Goal: Entertainment & Leisure: Consume media (video, audio)

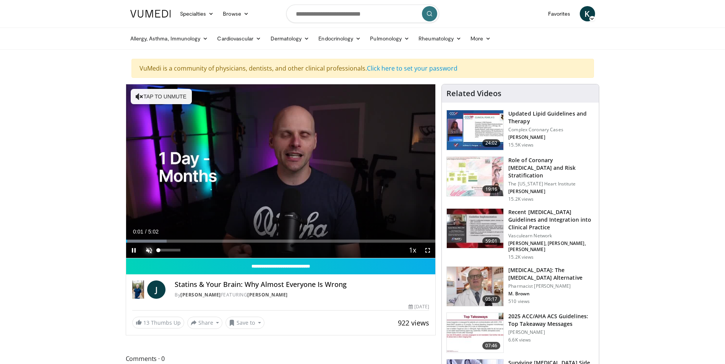
click at [149, 251] on span "Video Player" at bounding box center [148, 250] width 15 height 15
drag, startPoint x: 165, startPoint y: 252, endPoint x: 173, endPoint y: 252, distance: 7.6
click at [173, 252] on div "Volume Level" at bounding box center [166, 250] width 14 height 3
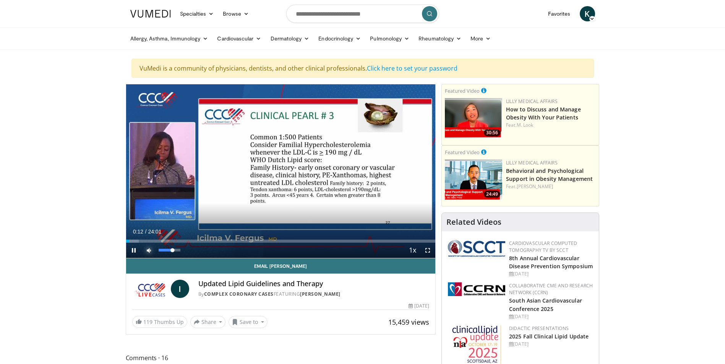
click at [152, 251] on span "Video Player" at bounding box center [148, 250] width 15 height 15
click at [162, 250] on div "Volume Level" at bounding box center [160, 250] width 3 height 3
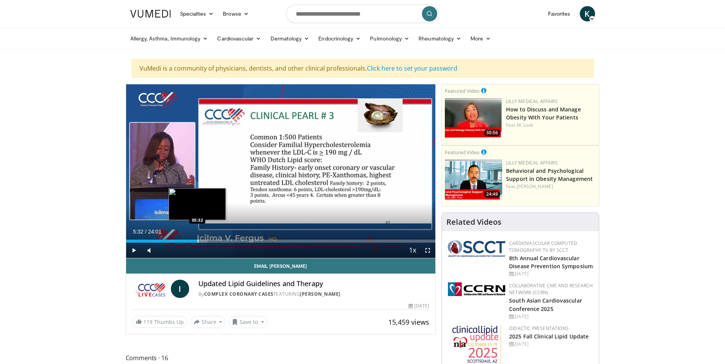
drag, startPoint x: 210, startPoint y: 240, endPoint x: 197, endPoint y: 238, distance: 12.8
click at [197, 238] on div "Loaded : 26.31% 05:34 05:32" at bounding box center [280, 239] width 309 height 7
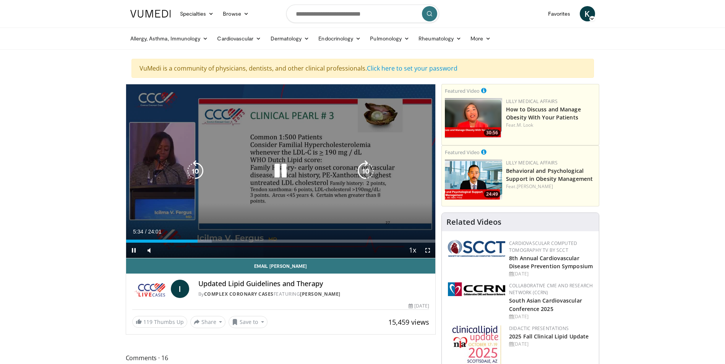
click at [281, 172] on icon "Video Player" at bounding box center [280, 170] width 21 height 21
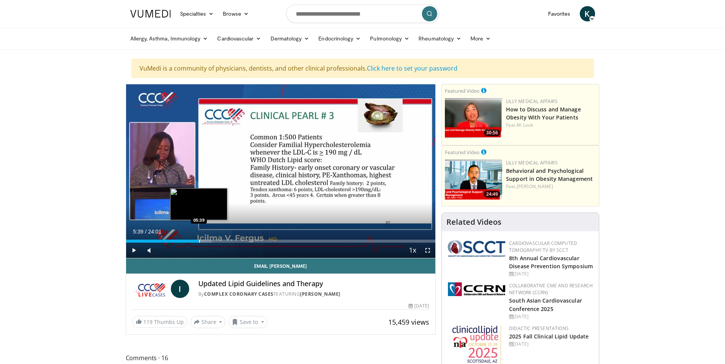
click at [199, 242] on div "Progress Bar" at bounding box center [199, 241] width 1 height 3
click at [134, 251] on span "Video Player" at bounding box center [133, 250] width 15 height 15
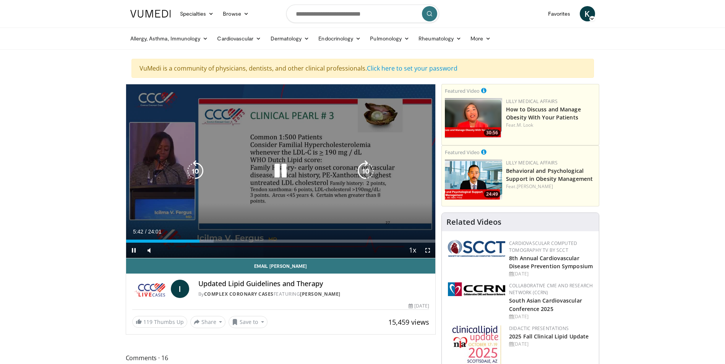
click at [275, 172] on icon "Video Player" at bounding box center [280, 170] width 21 height 21
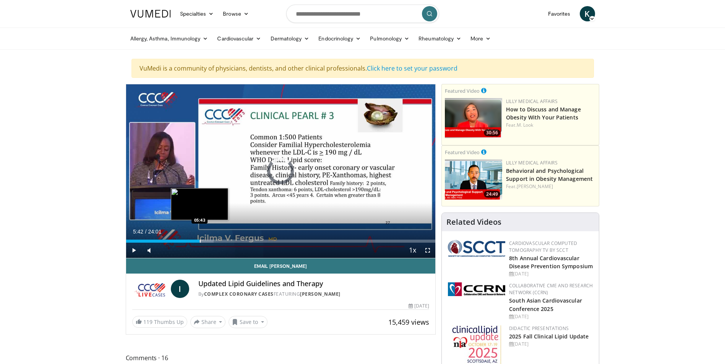
click at [200, 240] on div "Progress Bar" at bounding box center [200, 241] width 1 height 3
drag, startPoint x: 197, startPoint y: 240, endPoint x: 212, endPoint y: 243, distance: 15.1
click at [212, 243] on div "Loaded : 31.94% 06:36 06:40" at bounding box center [280, 241] width 309 height 3
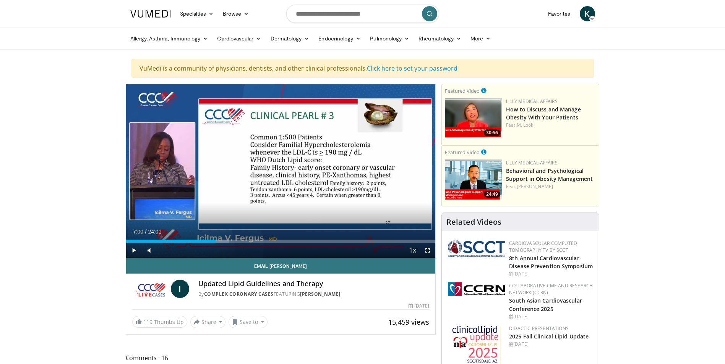
drag, startPoint x: 212, startPoint y: 243, endPoint x: 216, endPoint y: 243, distance: 3.8
click at [216, 243] on div "Current Time 7:00 / Duration 24:01 Play Skip Backward Skip Forward Mute 88% Loa…" at bounding box center [280, 250] width 309 height 15
click at [218, 241] on div "Progress Bar" at bounding box center [218, 241] width 1 height 3
drag, startPoint x: 218, startPoint y: 241, endPoint x: 222, endPoint y: 242, distance: 3.8
click at [221, 242] on div "Progress Bar" at bounding box center [220, 241] width 1 height 3
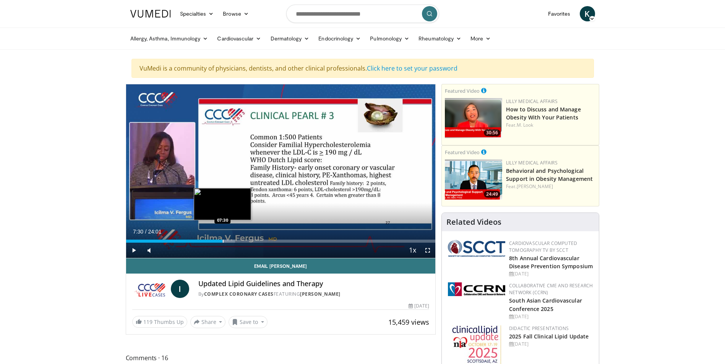
click at [223, 242] on div "Progress Bar" at bounding box center [223, 241] width 1 height 3
click at [225, 243] on div "Progress Bar" at bounding box center [225, 241] width 1 height 3
drag, startPoint x: 225, startPoint y: 242, endPoint x: 229, endPoint y: 242, distance: 4.2
click at [229, 242] on div "Progress Bar" at bounding box center [229, 241] width 1 height 3
click at [230, 242] on div "Progress Bar" at bounding box center [230, 241] width 1 height 3
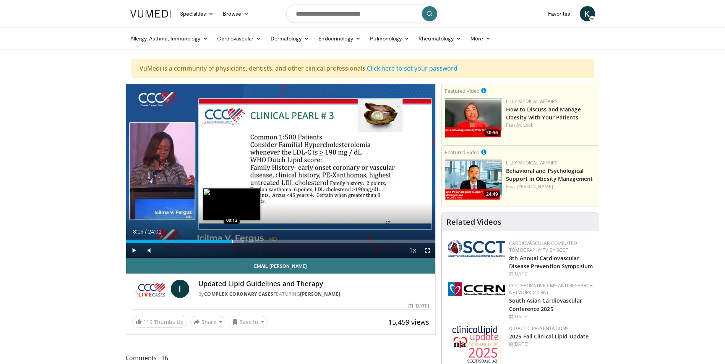
click at [232, 242] on div "Progress Bar" at bounding box center [232, 241] width 1 height 3
click at [233, 242] on div "Progress Bar" at bounding box center [233, 241] width 1 height 3
click at [235, 242] on div "Progress Bar" at bounding box center [235, 241] width 1 height 3
click at [236, 242] on div "Progress Bar" at bounding box center [236, 241] width 1 height 3
click at [237, 242] on div "Progress Bar" at bounding box center [237, 241] width 1 height 3
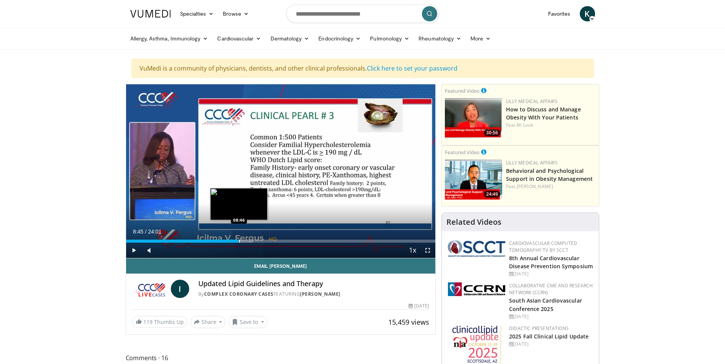
click at [239, 242] on div "Progress Bar" at bounding box center [239, 241] width 1 height 3
click at [240, 242] on div "Progress Bar" at bounding box center [240, 241] width 1 height 3
click at [241, 242] on div "Progress Bar" at bounding box center [241, 241] width 1 height 3
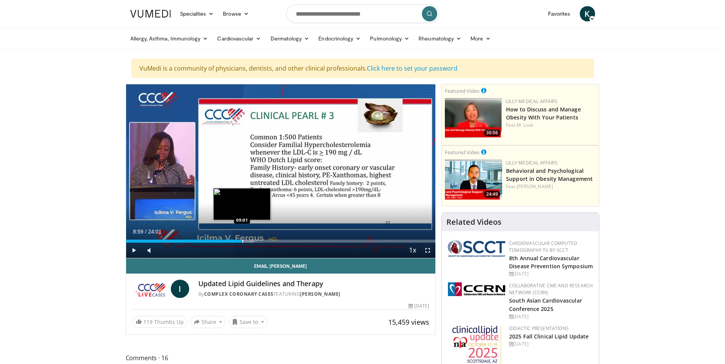
click at [242, 242] on div "Progress Bar" at bounding box center [242, 241] width 1 height 3
click at [243, 242] on div "Progress Bar" at bounding box center [243, 241] width 1 height 3
click at [245, 241] on div "Progress Bar" at bounding box center [245, 241] width 1 height 3
click at [246, 241] on div "Progress Bar" at bounding box center [246, 241] width 1 height 3
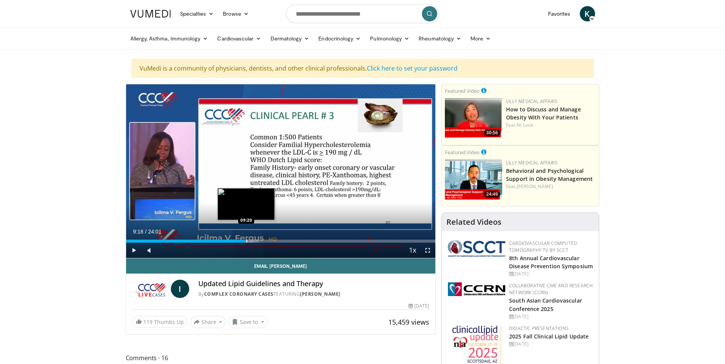
click at [246, 241] on div "Progress Bar" at bounding box center [246, 241] width 1 height 3
click at [248, 241] on div "Progress Bar" at bounding box center [248, 241] width 1 height 3
click at [250, 241] on div "Progress Bar" at bounding box center [250, 241] width 1 height 3
click at [251, 241] on div "Progress Bar" at bounding box center [251, 241] width 1 height 3
click at [252, 241] on div "Progress Bar" at bounding box center [252, 241] width 1 height 3
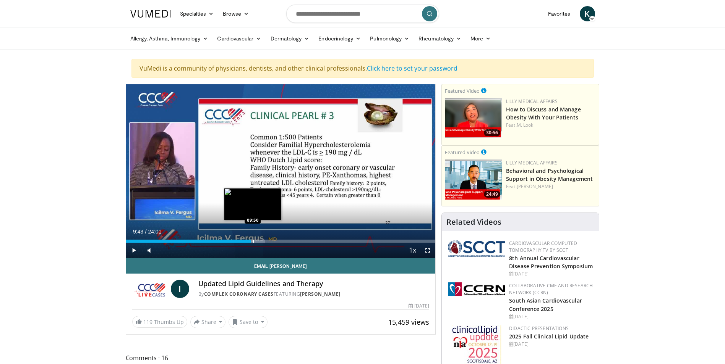
click at [253, 241] on div "Progress Bar" at bounding box center [253, 241] width 1 height 3
click at [254, 241] on div "Progress Bar" at bounding box center [254, 241] width 1 height 3
click at [255, 241] on div "Progress Bar" at bounding box center [255, 241] width 1 height 3
click at [256, 241] on div "Progress Bar" at bounding box center [256, 241] width 1 height 3
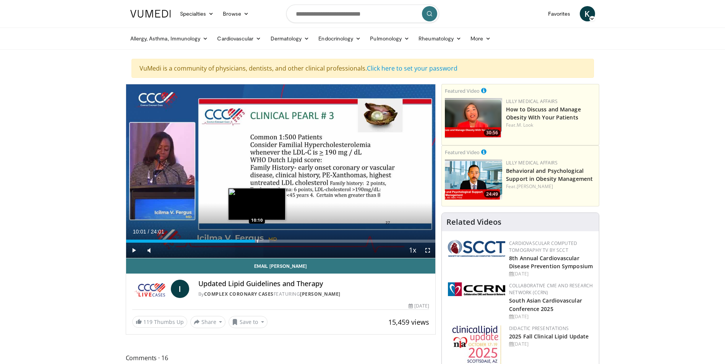
click at [257, 241] on div "Progress Bar" at bounding box center [257, 241] width 1 height 3
click at [258, 241] on div "Progress Bar" at bounding box center [258, 241] width 1 height 3
click at [261, 240] on div "Progress Bar" at bounding box center [261, 241] width 1 height 3
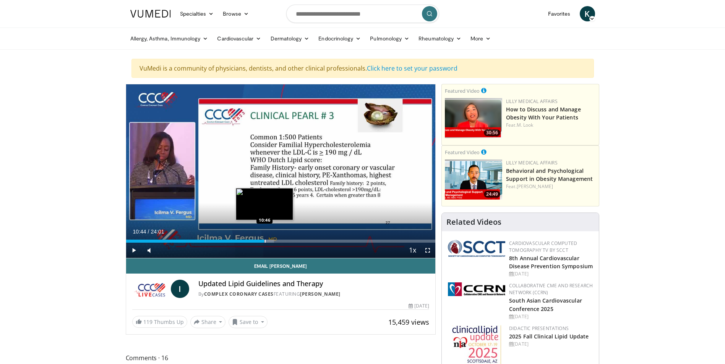
click at [265, 241] on div "Progress Bar" at bounding box center [265, 241] width 1 height 3
click at [268, 240] on div "Progress Bar" at bounding box center [268, 241] width 1 height 3
click at [275, 241] on div "Progress Bar" at bounding box center [275, 241] width 1 height 3
click at [279, 241] on div "Progress Bar" at bounding box center [279, 241] width 1 height 3
click at [280, 240] on div "Progress Bar" at bounding box center [280, 241] width 1 height 3
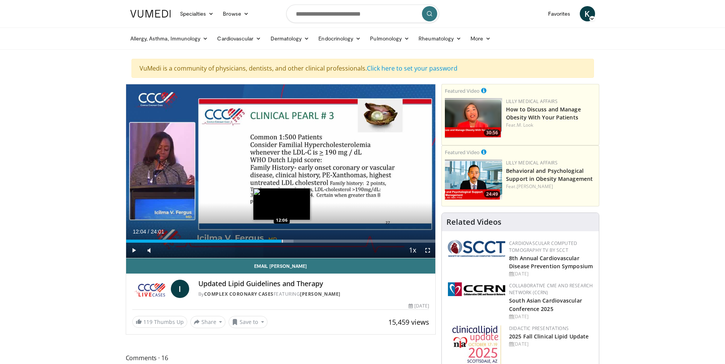
click at [282, 240] on div "Progress Bar" at bounding box center [282, 241] width 1 height 3
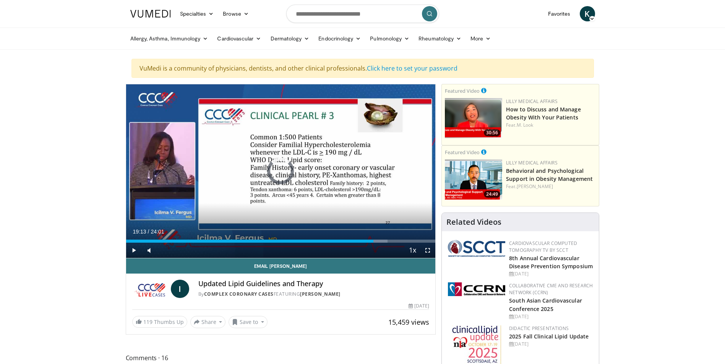
drag, startPoint x: 280, startPoint y: 241, endPoint x: 375, endPoint y: 249, distance: 95.5
click at [375, 249] on div "Current Time 19:13 / Duration 24:01 Play Skip Backward Skip Forward Mute 88% Lo…" at bounding box center [280, 250] width 309 height 15
drag, startPoint x: 379, startPoint y: 247, endPoint x: 383, endPoint y: 247, distance: 4.6
click at [383, 247] on div "Current Time 19:22 / Duration 24:01 Play Skip Backward Skip Forward Mute 88% Lo…" at bounding box center [280, 250] width 309 height 15
drag, startPoint x: 375, startPoint y: 242, endPoint x: 384, endPoint y: 242, distance: 8.4
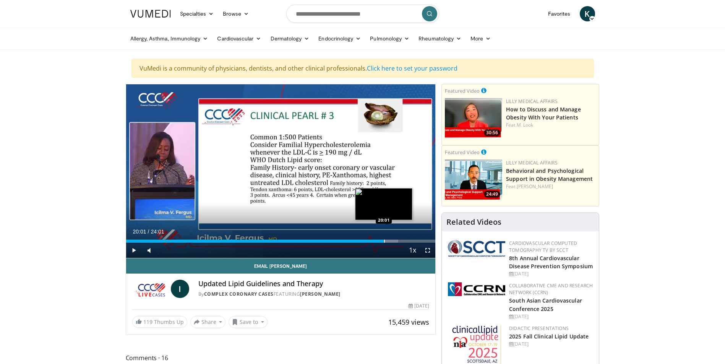
click at [384, 242] on div "Progress Bar" at bounding box center [384, 241] width 1 height 3
drag, startPoint x: 384, startPoint y: 241, endPoint x: 413, endPoint y: 244, distance: 29.5
click at [413, 244] on div "Current Time 22:20 / Duration 24:01 Play Skip Backward Skip Forward Mute 88% Lo…" at bounding box center [280, 250] width 309 height 15
click at [414, 241] on div "Progress Bar" at bounding box center [414, 241] width 1 height 3
click at [415, 241] on div "Progress Bar" at bounding box center [415, 241] width 1 height 3
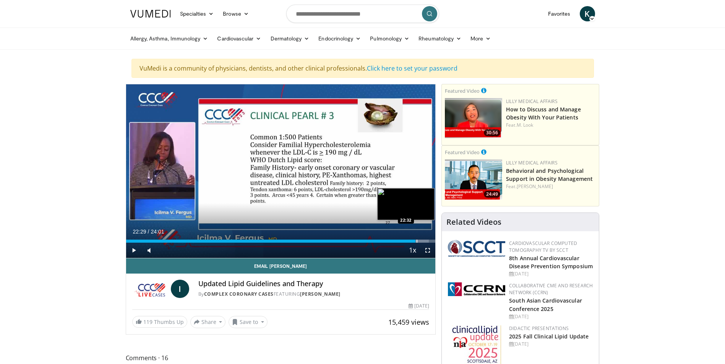
click at [416, 241] on div "Progress Bar" at bounding box center [416, 241] width 1 height 3
click at [417, 241] on div "Progress Bar" at bounding box center [417, 241] width 1 height 3
click at [418, 241] on div "Progress Bar" at bounding box center [418, 241] width 1 height 3
click at [419, 241] on div "Progress Bar" at bounding box center [419, 241] width 1 height 3
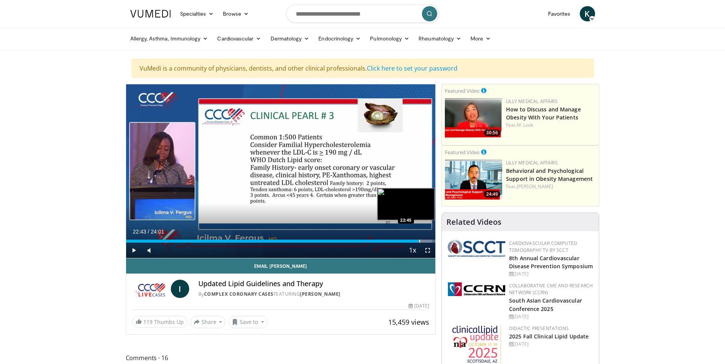
click at [419, 241] on div "Progress Bar" at bounding box center [419, 241] width 1 height 3
click at [420, 241] on div "Progress Bar" at bounding box center [420, 241] width 1 height 3
click at [421, 241] on div "Progress Bar" at bounding box center [421, 241] width 1 height 3
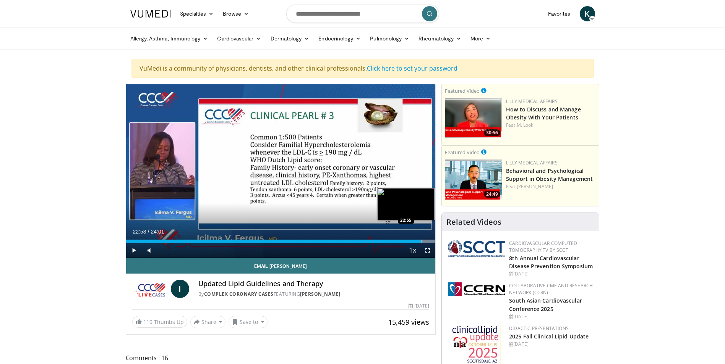
click at [421, 241] on div "Progress Bar" at bounding box center [421, 241] width 1 height 3
click at [423, 241] on div "Progress Bar" at bounding box center [423, 241] width 1 height 3
click at [424, 241] on div "Progress Bar" at bounding box center [424, 241] width 1 height 3
click at [426, 241] on div "Progress Bar" at bounding box center [426, 241] width 1 height 3
click at [428, 241] on div "Progress Bar" at bounding box center [428, 241] width 1 height 3
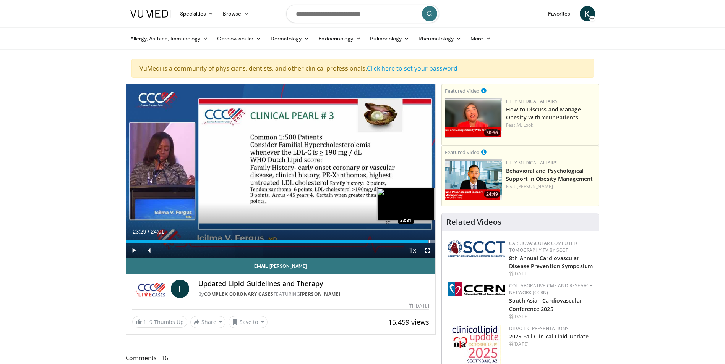
click at [429, 241] on div "Progress Bar" at bounding box center [429, 241] width 1 height 3
click at [430, 241] on div "Progress Bar" at bounding box center [430, 241] width 1 height 3
click at [431, 241] on div "Progress Bar" at bounding box center [431, 241] width 1 height 3
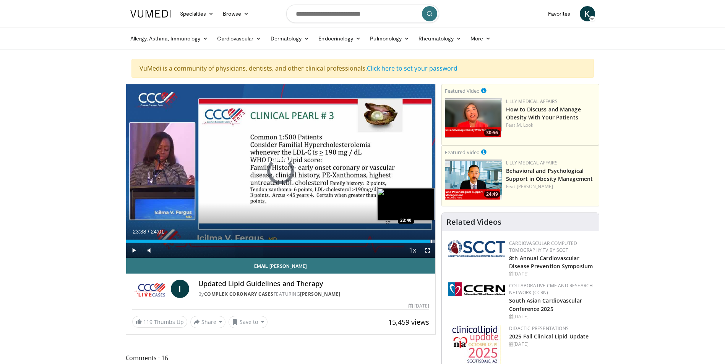
click at [431, 241] on div "Progress Bar" at bounding box center [431, 241] width 1 height 3
click at [410, 241] on div "Progress Bar" at bounding box center [410, 241] width 1 height 3
click at [391, 239] on div "Loaded : 95.82% 22:00 20:35" at bounding box center [280, 239] width 309 height 7
